Goal: Check status

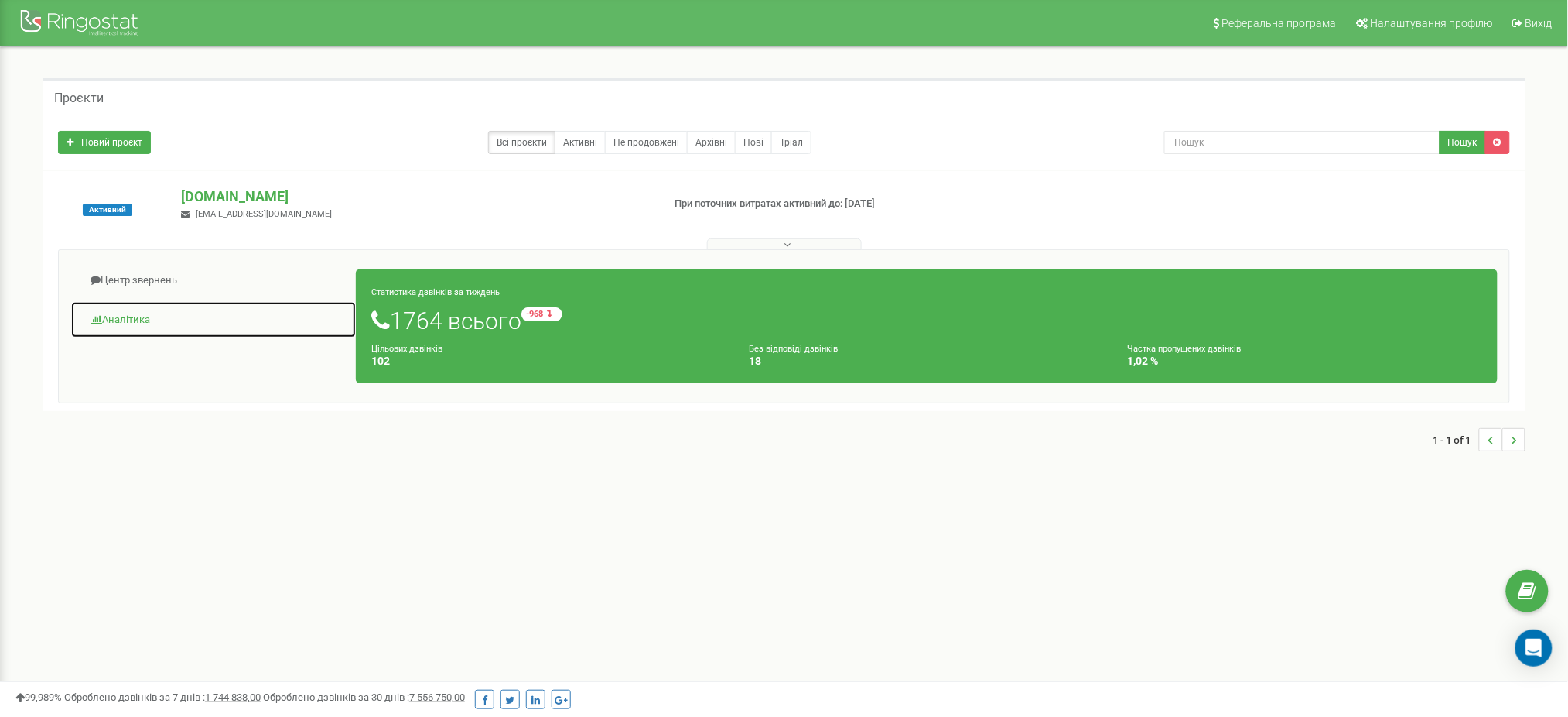
click at [127, 318] on link "Аналiтика" at bounding box center [213, 320] width 286 height 38
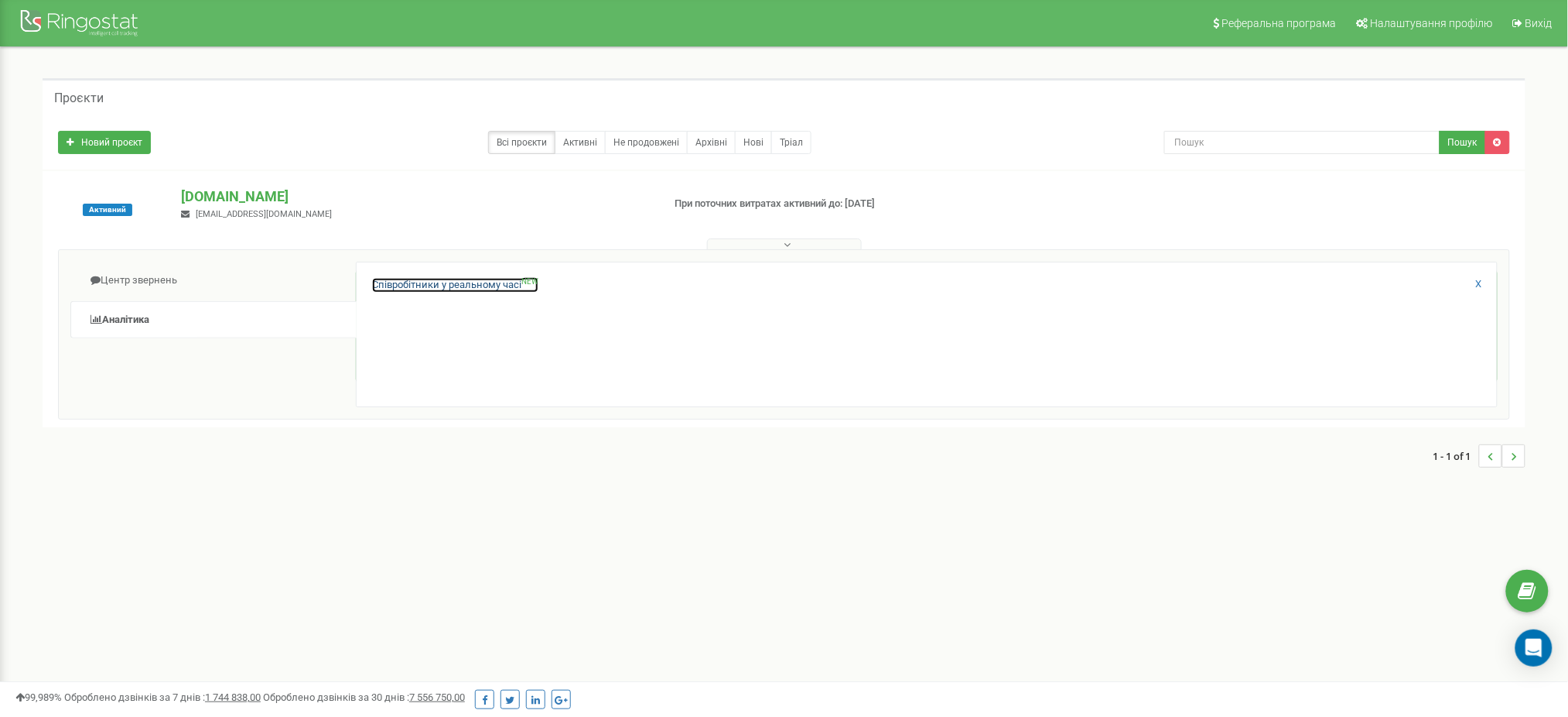
click at [444, 288] on link "Співробітники у реальному часі NEW" at bounding box center [455, 284] width 166 height 15
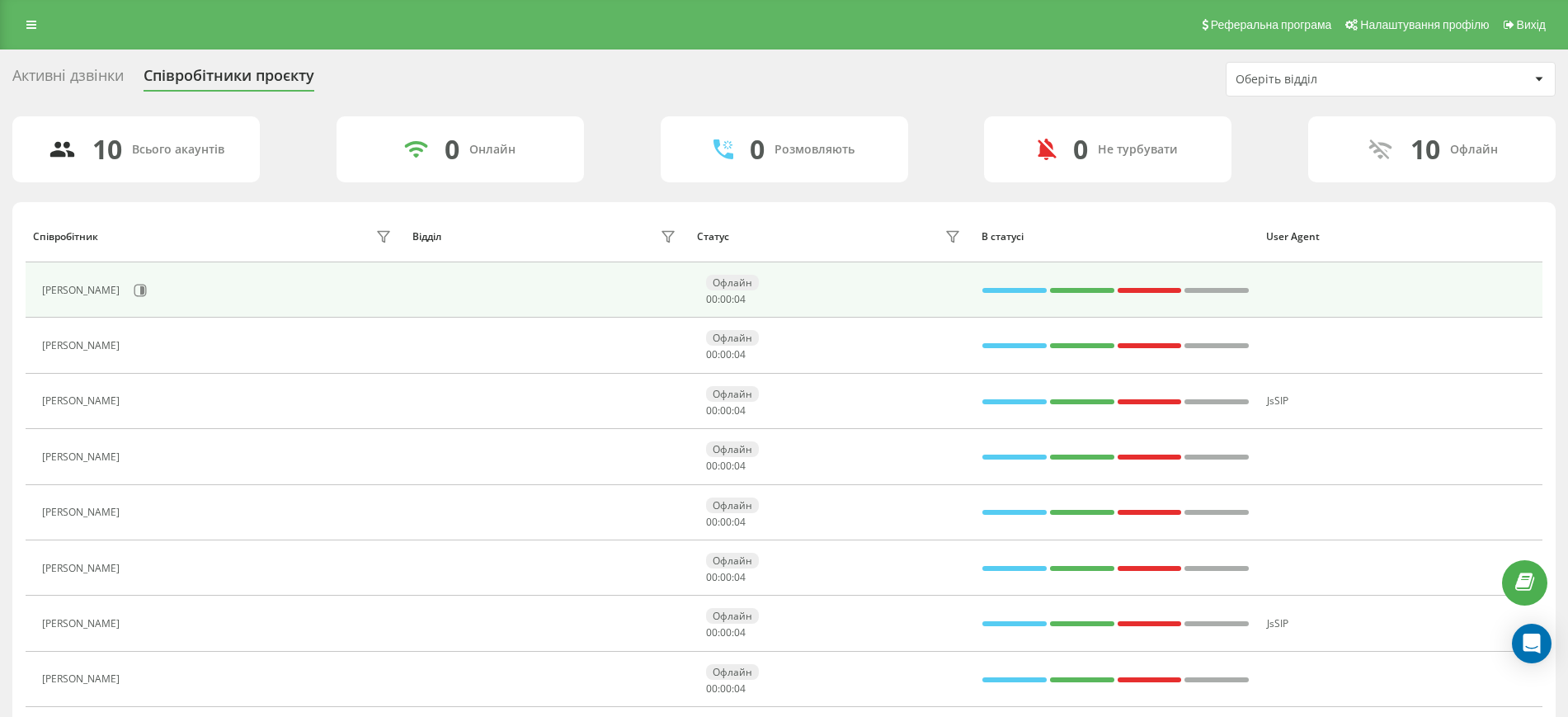
click at [138, 297] on div "[PERSON_NAME]" at bounding box center [219, 290] width 354 height 28
click at [146, 293] on icon at bounding box center [140, 290] width 13 height 13
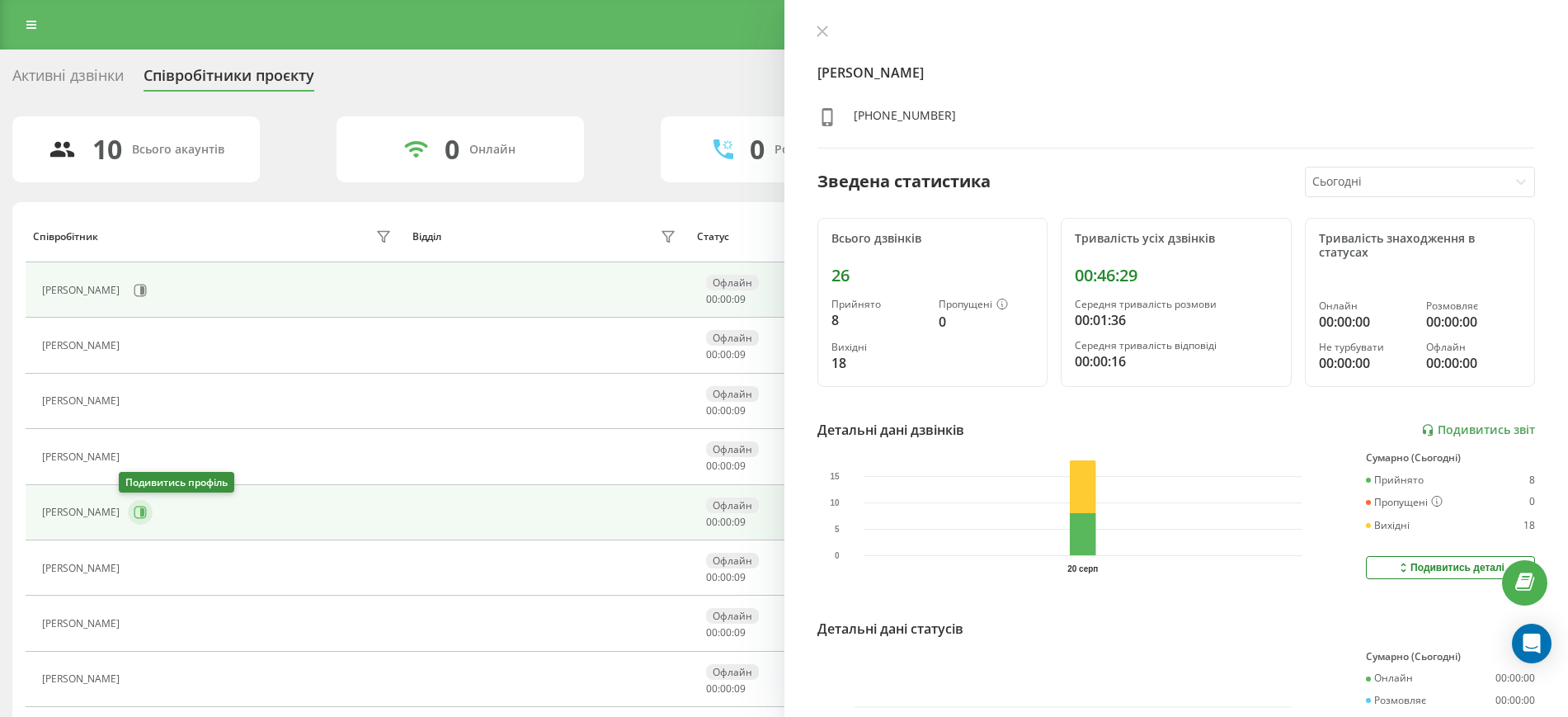
click at [139, 509] on button at bounding box center [140, 512] width 25 height 25
